Goal: Task Accomplishment & Management: Manage account settings

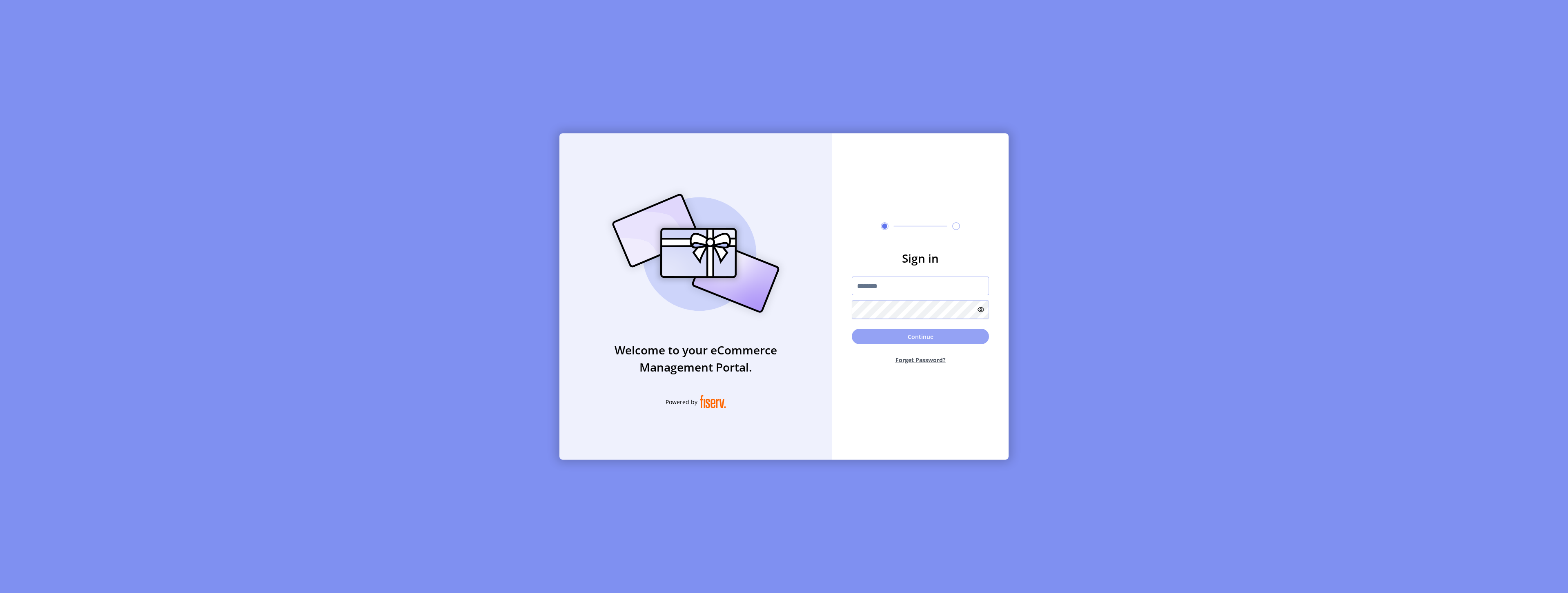
type input "*********"
click at [906, 339] on button "Continue" at bounding box center [920, 336] width 137 height 15
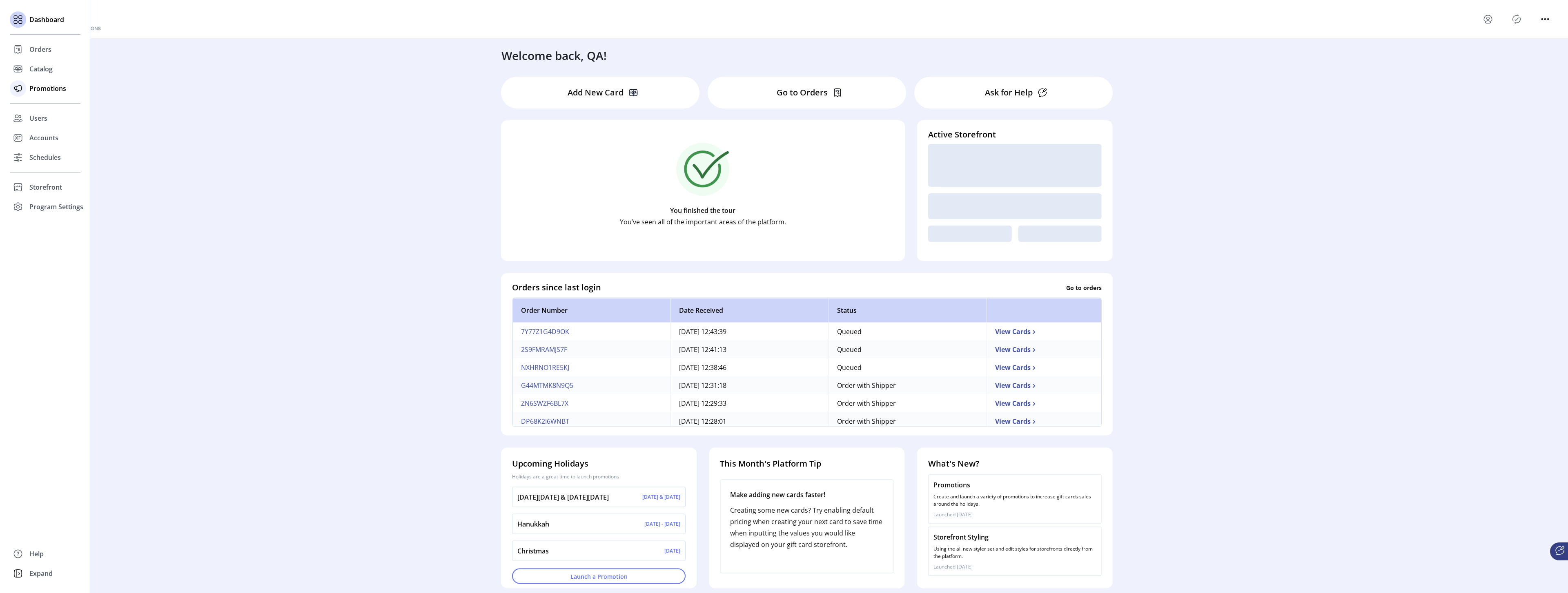
click at [30, 91] on span "Promotions" at bounding box center [47, 89] width 37 height 10
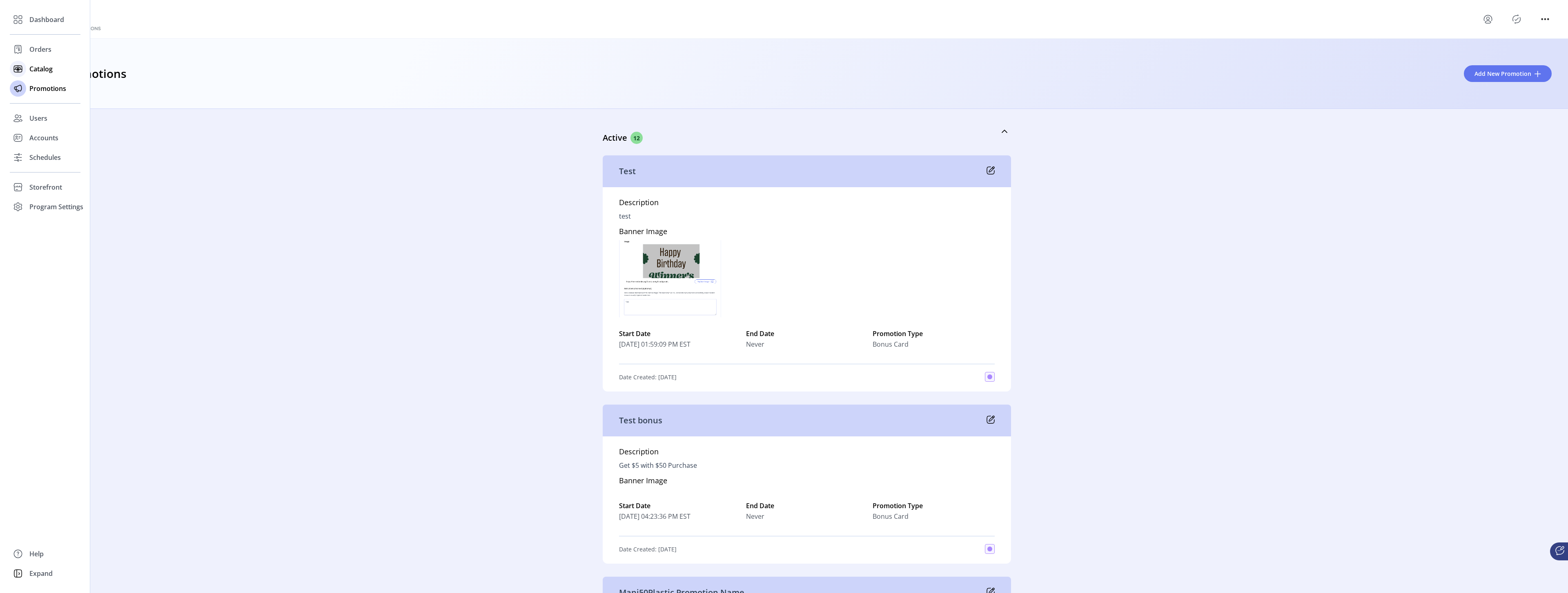
click at [27, 69] on div "Catalog" at bounding box center [45, 69] width 71 height 19
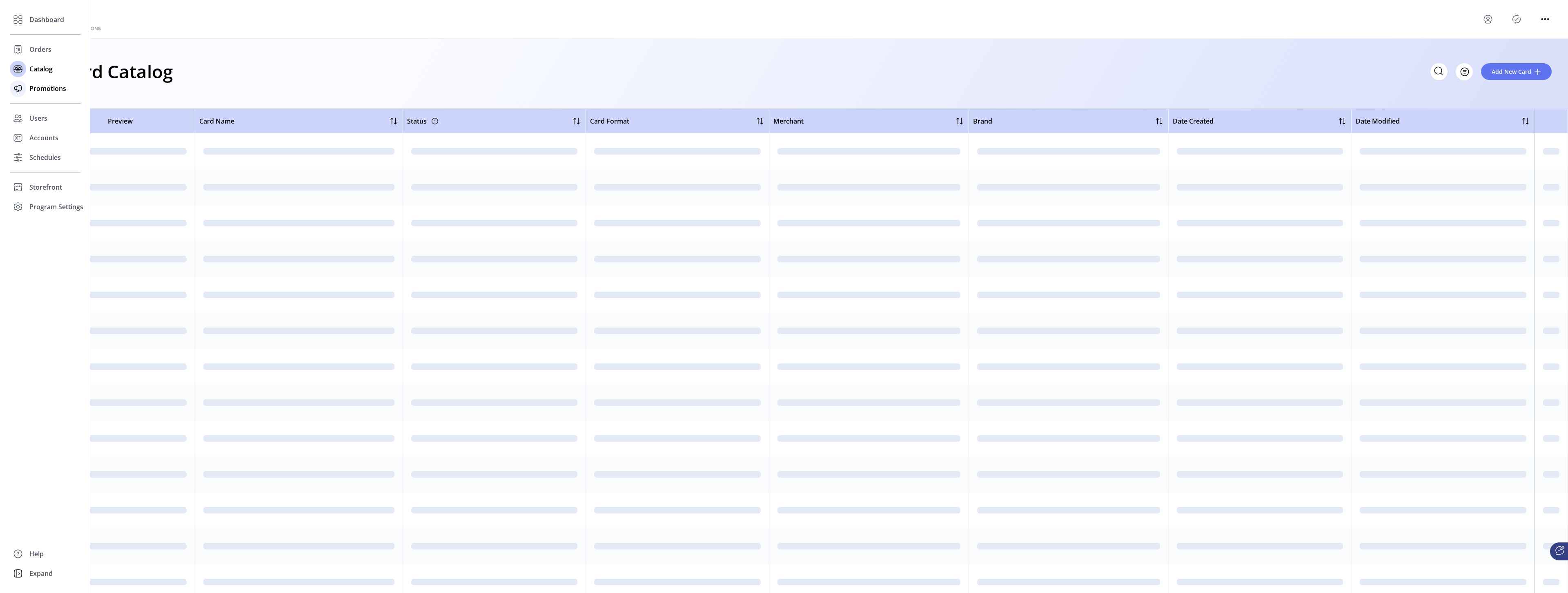
click at [35, 86] on span "Promotions" at bounding box center [47, 89] width 37 height 10
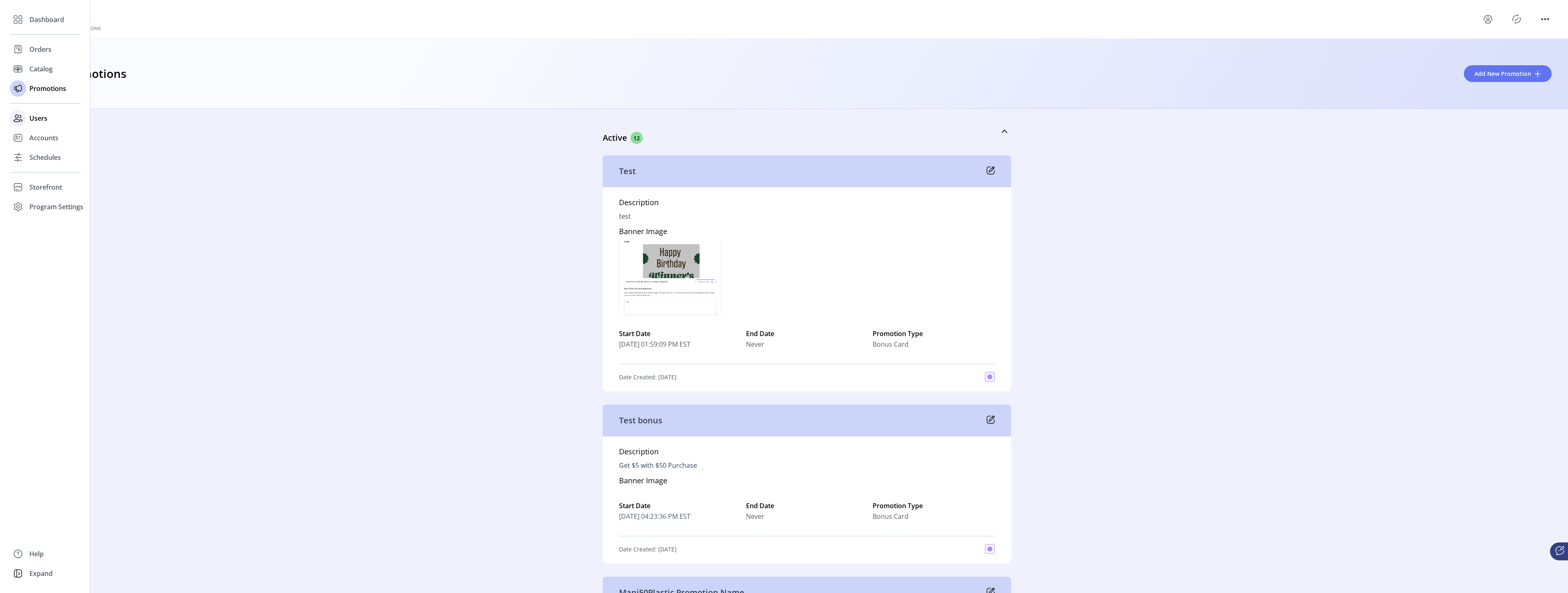
click at [35, 114] on span "Users" at bounding box center [38, 118] width 18 height 10
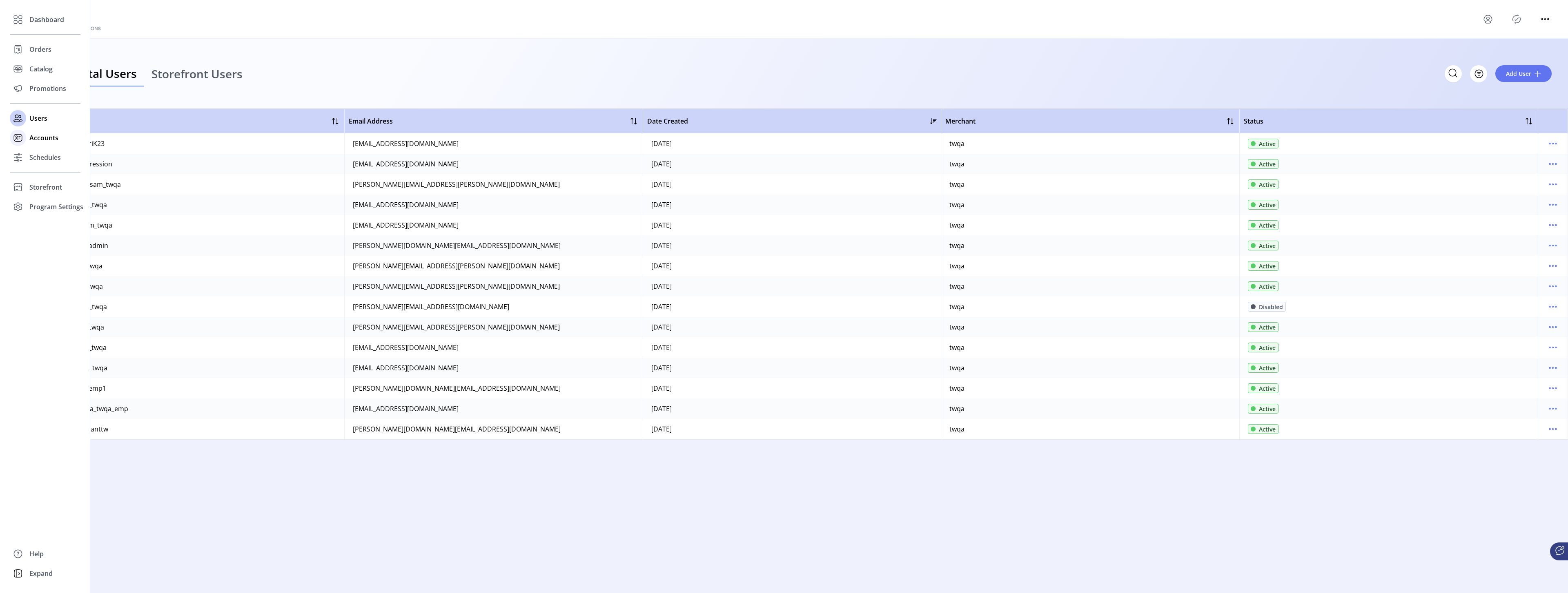
click at [45, 144] on div "Accounts" at bounding box center [45, 138] width 71 height 19
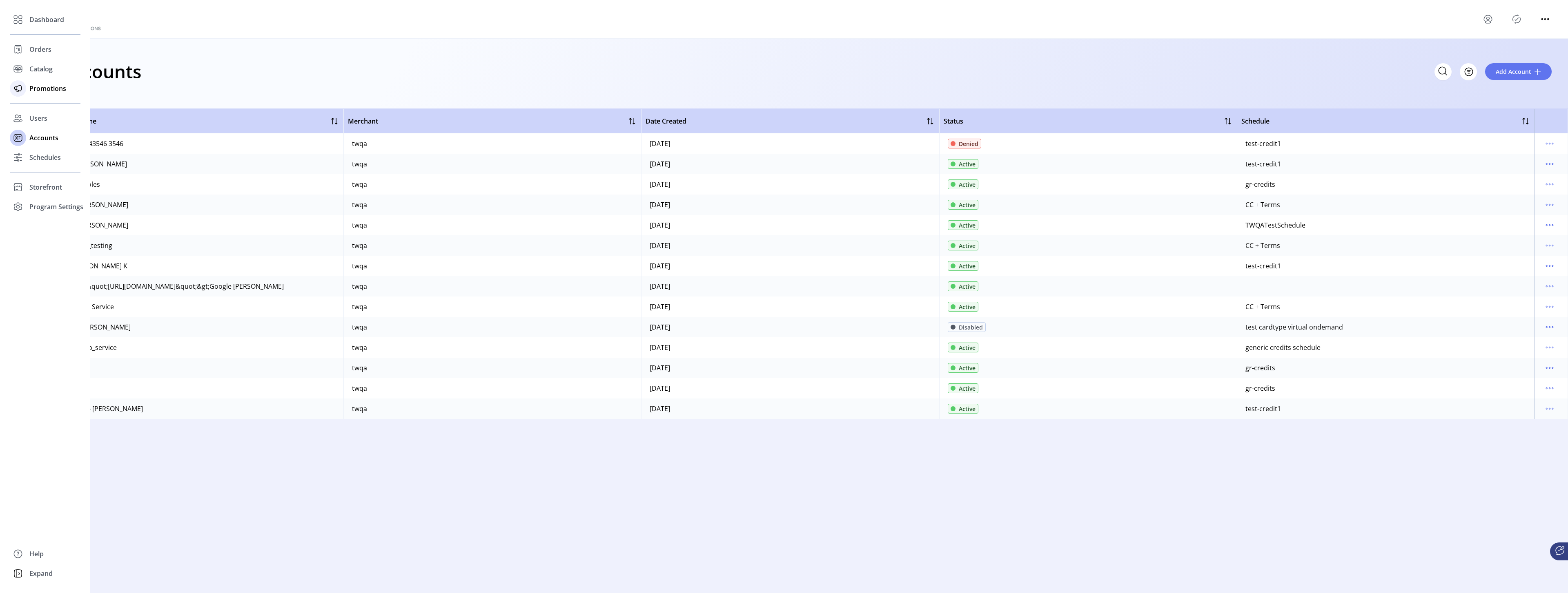
click at [41, 86] on span "Promotions" at bounding box center [47, 89] width 37 height 10
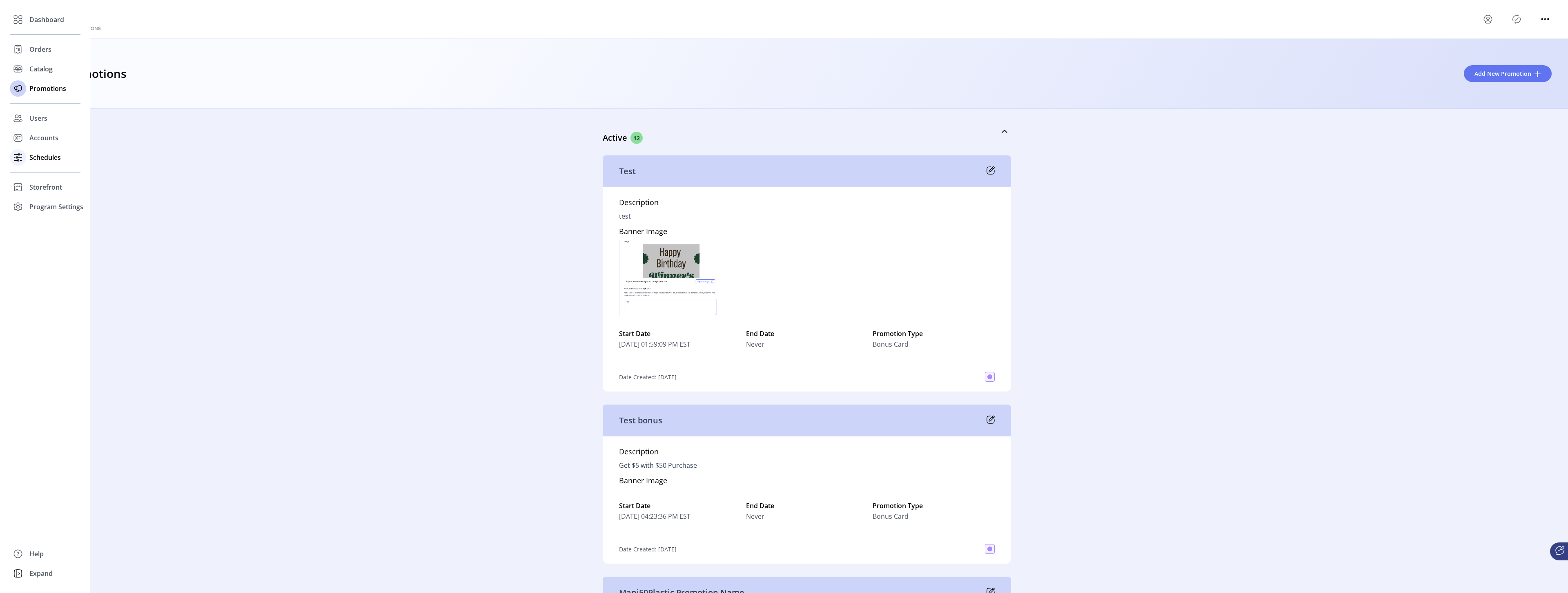
click at [42, 151] on div "Schedules" at bounding box center [45, 158] width 71 height 19
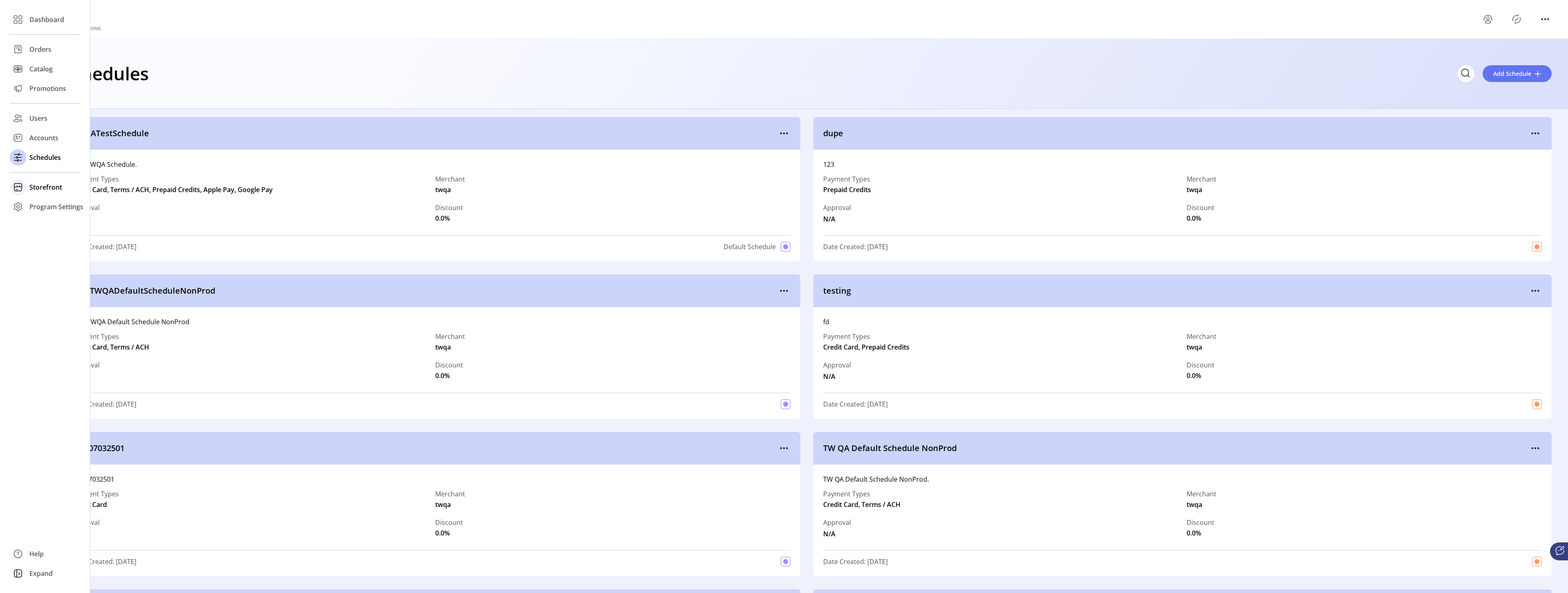
click at [44, 184] on span "Storefront" at bounding box center [46, 187] width 33 height 10
click at [49, 199] on span "Configuration" at bounding box center [51, 204] width 43 height 10
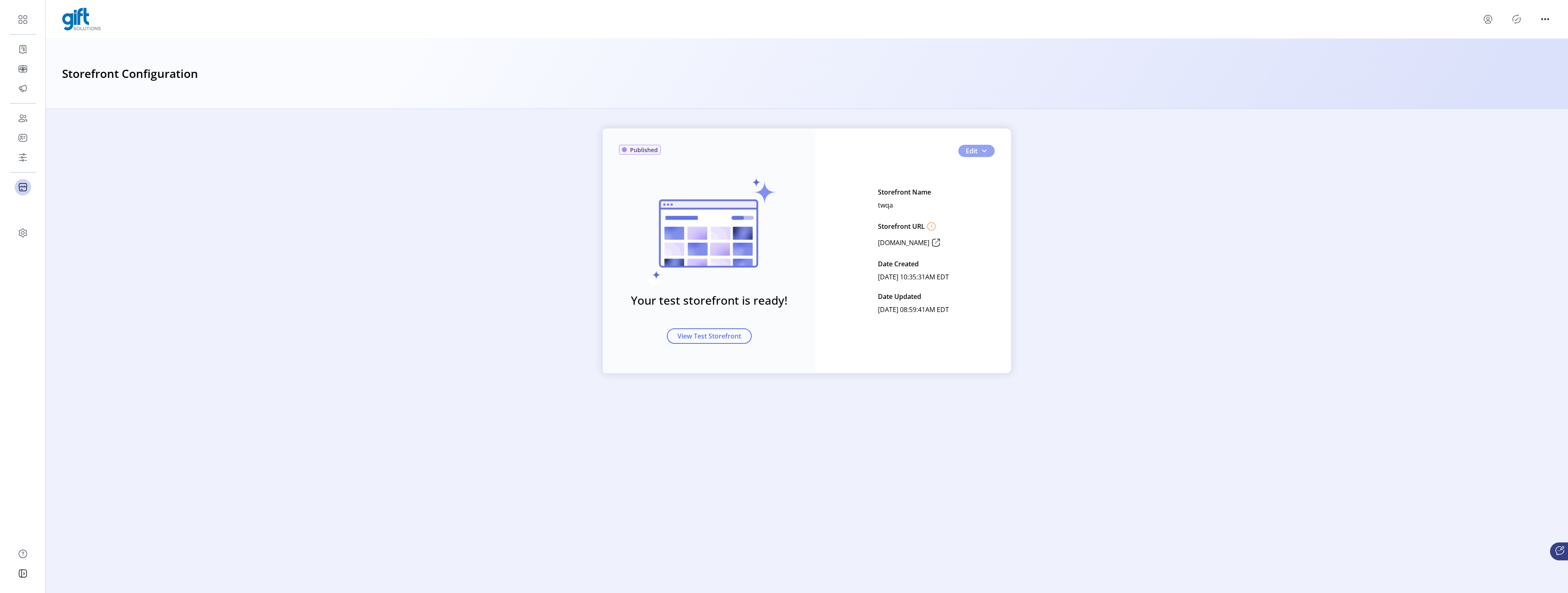
click at [976, 152] on span "Edit" at bounding box center [971, 151] width 12 height 10
click at [982, 190] on span "Custom Messaging" at bounding box center [1003, 192] width 76 height 7
